Goal: Entertainment & Leisure: Consume media (video, audio)

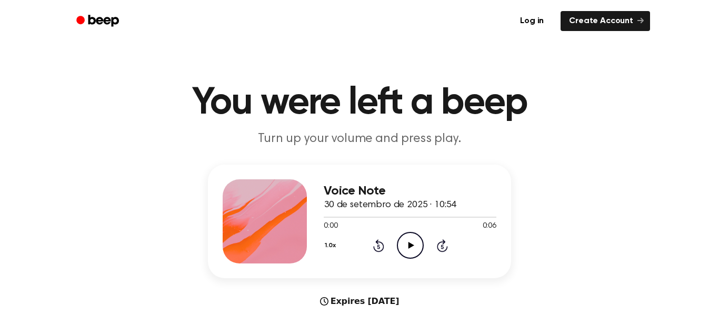
click at [402, 246] on icon "Play Audio" at bounding box center [410, 245] width 27 height 27
drag, startPoint x: 375, startPoint y: 217, endPoint x: 335, endPoint y: 222, distance: 40.3
click at [335, 222] on div "0:06 0:06 Your browser does not support the [object Object] element." at bounding box center [410, 222] width 173 height 19
click at [326, 220] on div at bounding box center [410, 217] width 173 height 8
click at [411, 247] on icon at bounding box center [411, 245] width 6 height 7
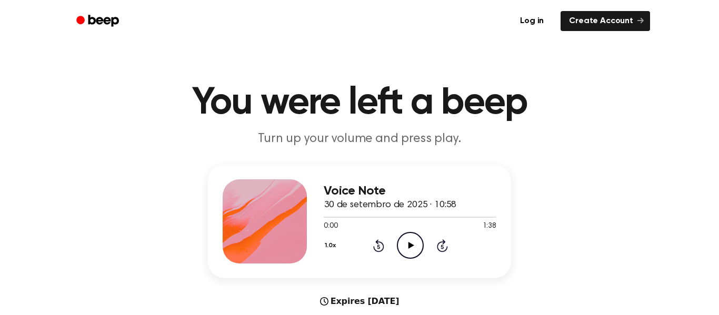
click at [409, 249] on icon "Play Audio" at bounding box center [410, 245] width 27 height 27
click at [405, 244] on icon "Play Audio" at bounding box center [410, 245] width 27 height 27
click at [412, 246] on icon at bounding box center [411, 245] width 6 height 7
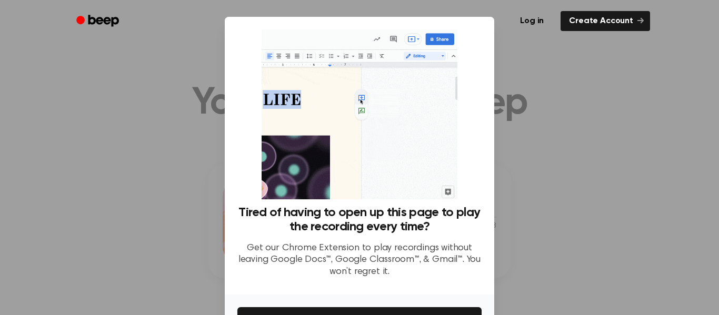
click at [453, 294] on div "Tired of having to open up this page to play the recording every time? Get our …" at bounding box center [360, 156] width 270 height 278
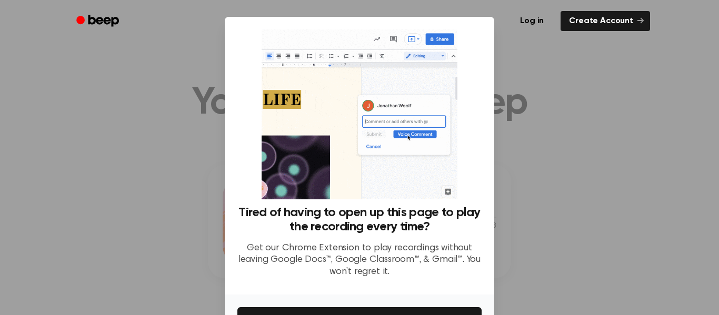
drag, startPoint x: 664, startPoint y: 184, endPoint x: 658, endPoint y: 145, distance: 39.6
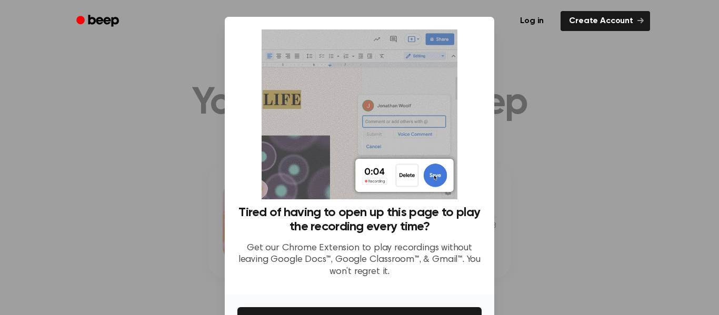
click at [658, 145] on div at bounding box center [359, 157] width 719 height 315
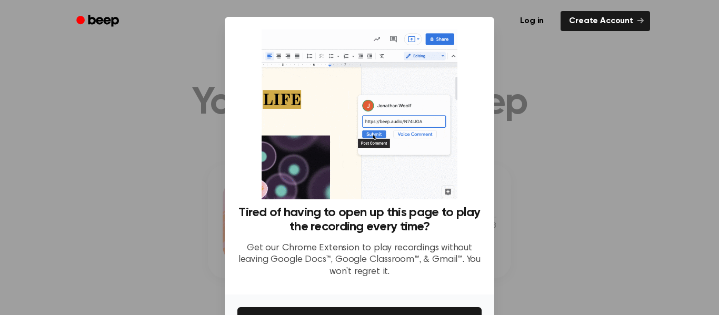
click at [644, 142] on div at bounding box center [359, 157] width 719 height 315
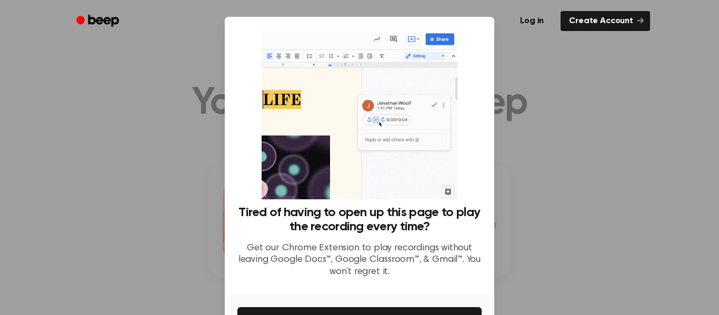
click at [644, 142] on div at bounding box center [359, 157] width 719 height 315
click at [433, 162] on img at bounding box center [359, 114] width 195 height 170
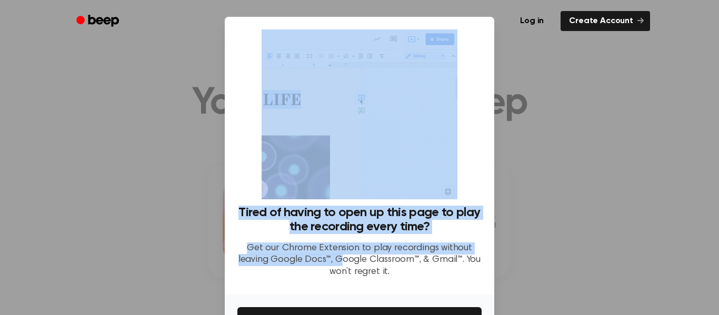
drag, startPoint x: 342, startPoint y: 263, endPoint x: 349, endPoint y: 196, distance: 67.7
click at [349, 196] on div "Tired of having to open up this page to play the recording every time? Get our …" at bounding box center [359, 157] width 244 height 257
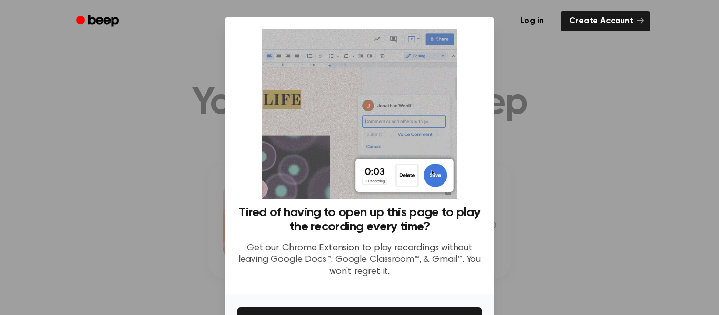
click at [117, 159] on div at bounding box center [359, 157] width 719 height 315
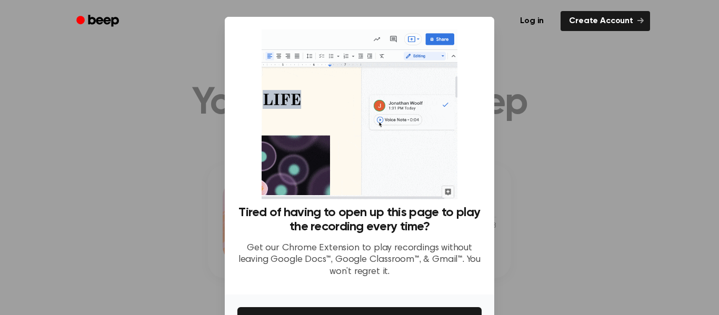
click at [422, 237] on div "Tired of having to open up this page to play the recording every time? Get our …" at bounding box center [359, 246] width 244 height 81
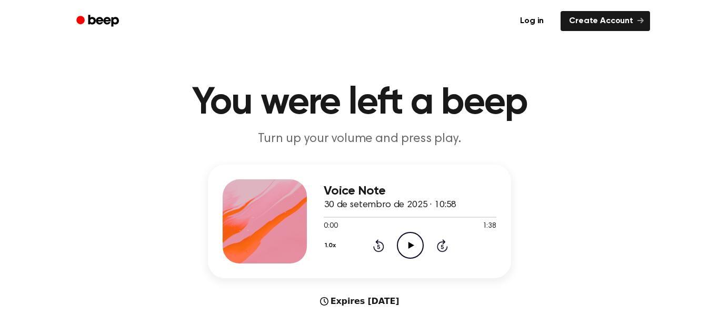
click at [413, 252] on icon "Play Audio" at bounding box center [410, 245] width 27 height 27
